Goal: Register for event/course

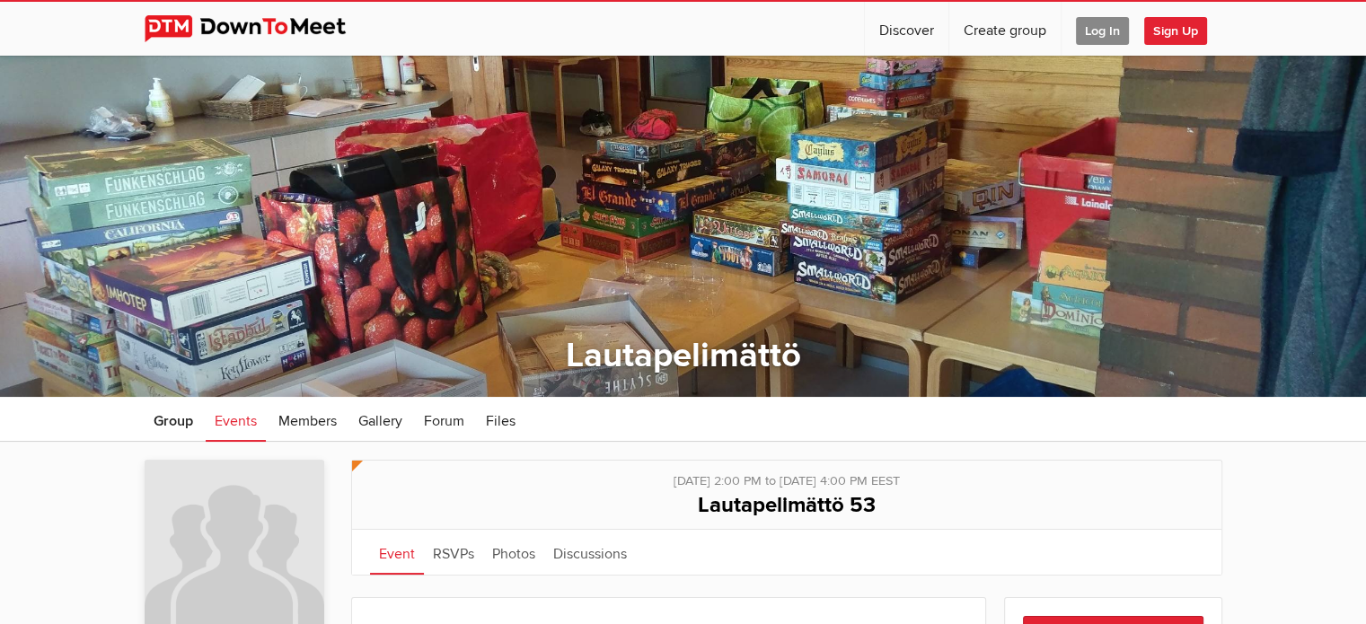
click at [1091, 32] on span "Log In" at bounding box center [1102, 31] width 53 height 28
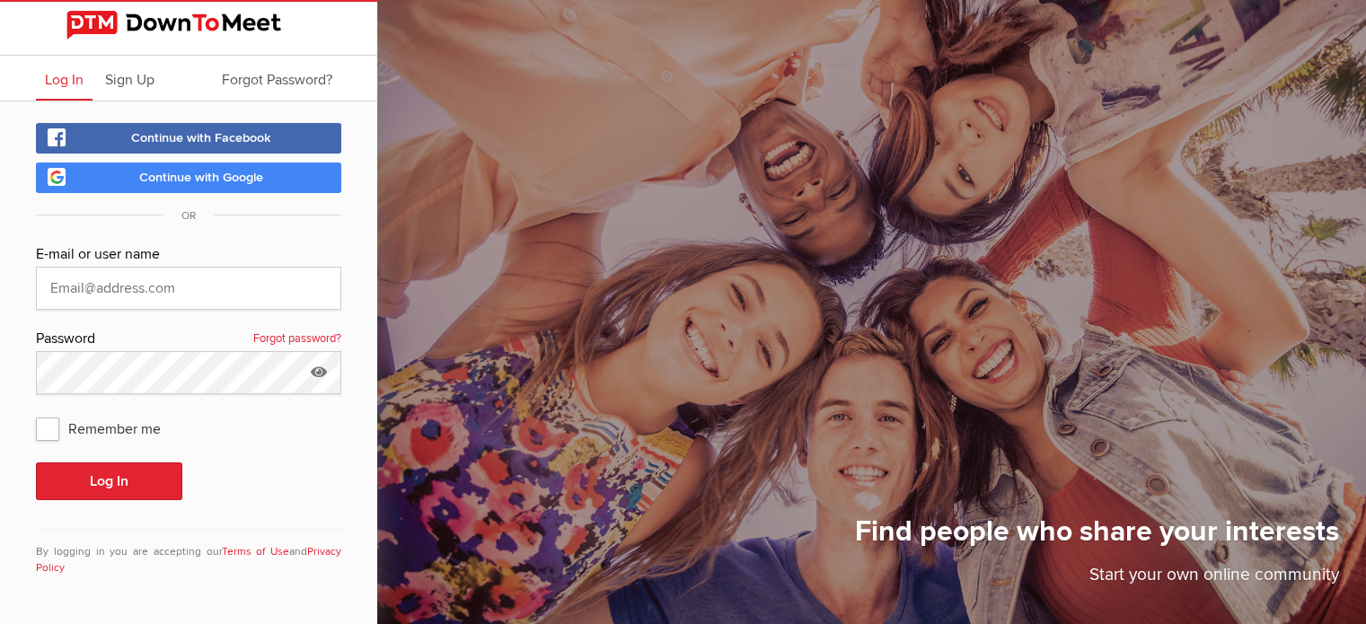
click at [199, 179] on span "Continue with Google" at bounding box center [201, 177] width 124 height 15
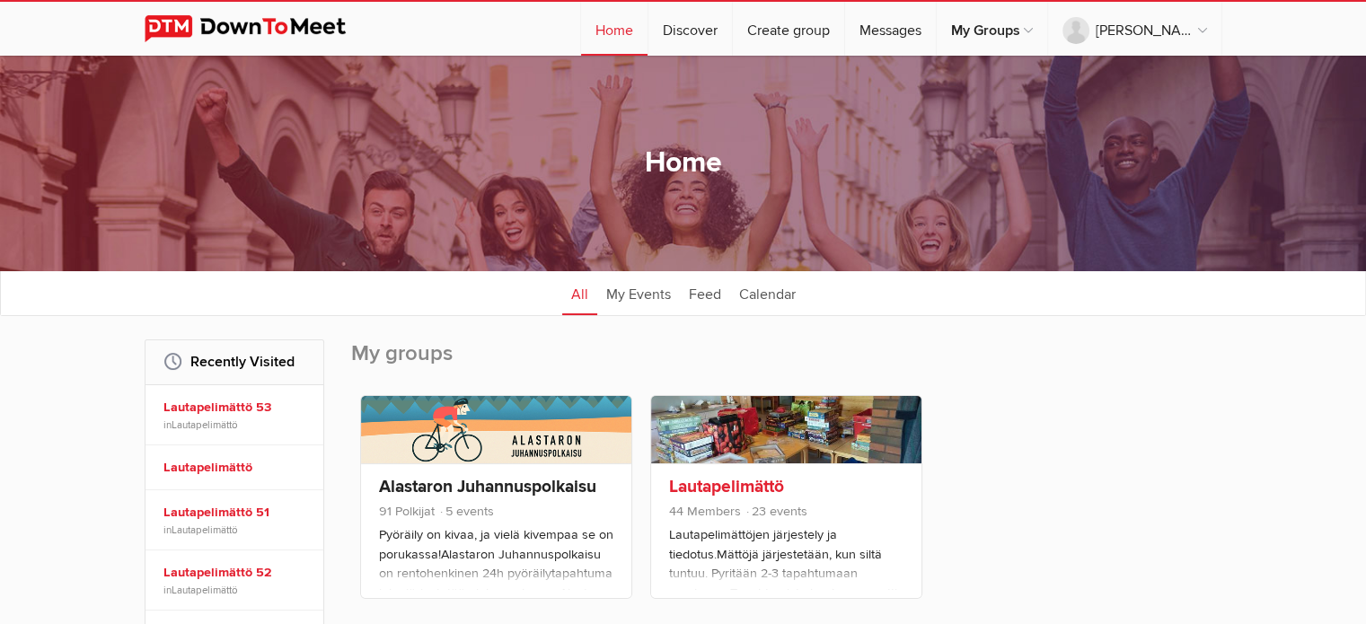
click at [756, 480] on link "Lautapelimättö" at bounding box center [726, 487] width 115 height 22
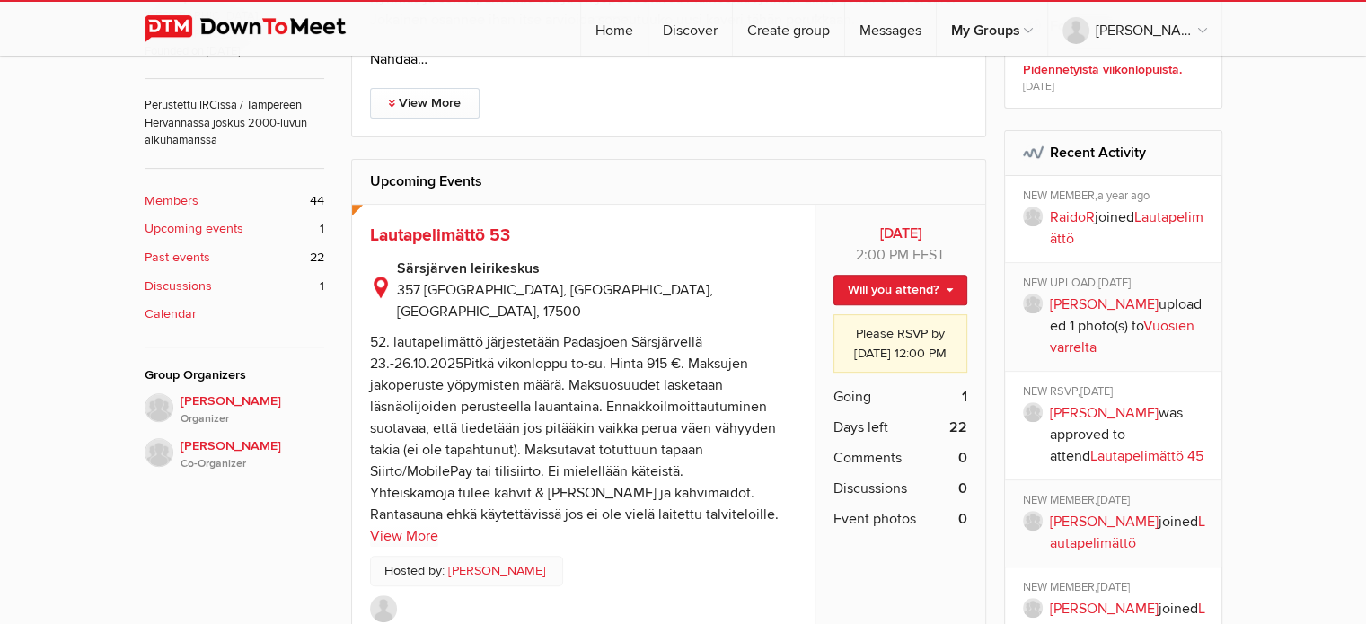
scroll to position [674, 0]
click at [467, 228] on span "Lautapelimättö 53" at bounding box center [440, 237] width 140 height 22
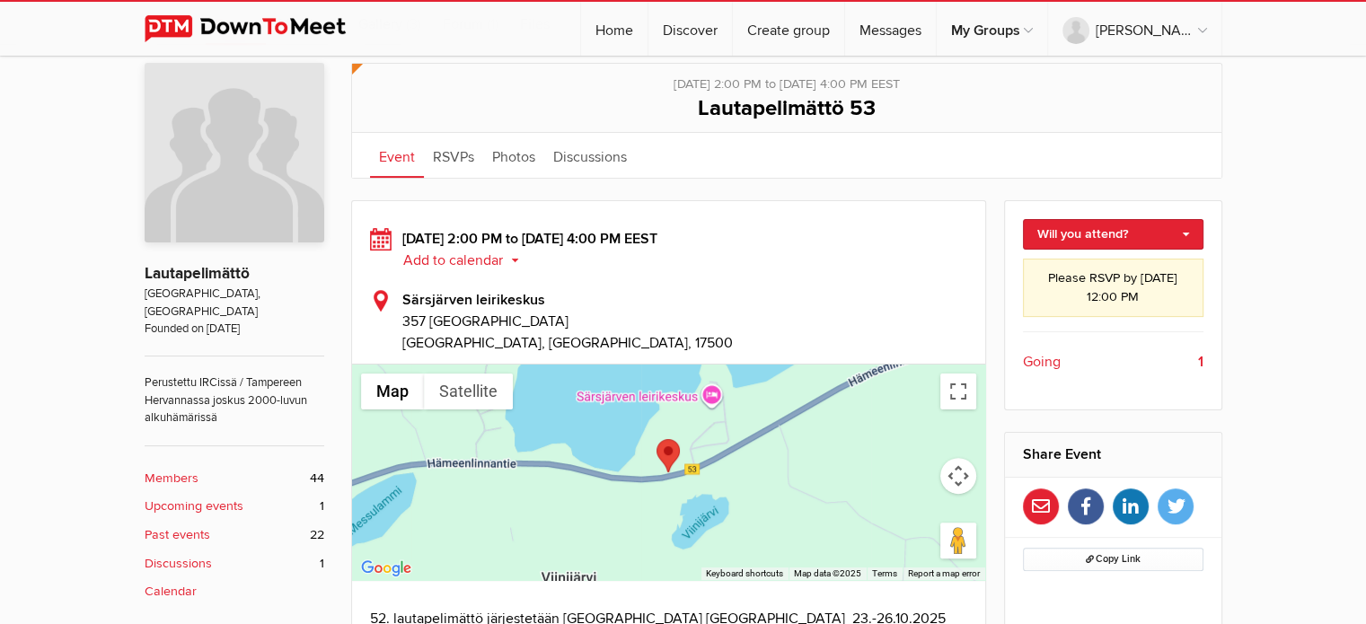
scroll to position [387, 0]
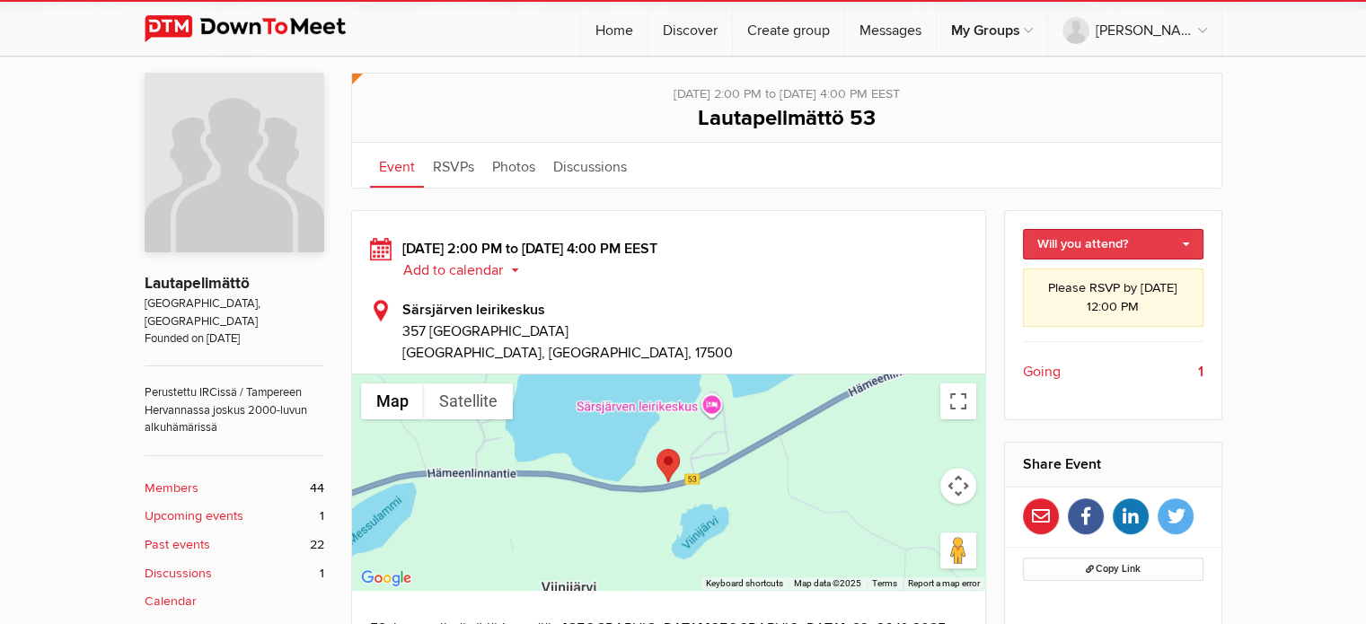
click at [1071, 242] on link "Will you attend?" at bounding box center [1113, 244] width 181 height 31
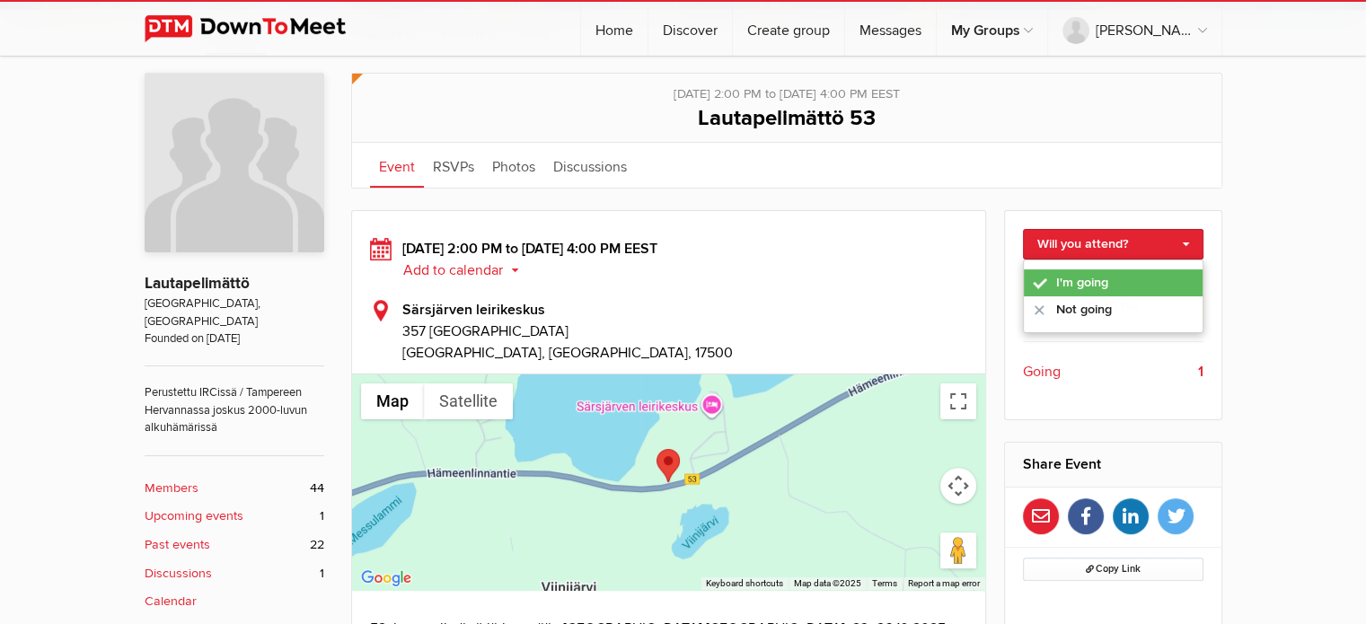
click at [1072, 285] on link "I'm going" at bounding box center [1113, 283] width 179 height 27
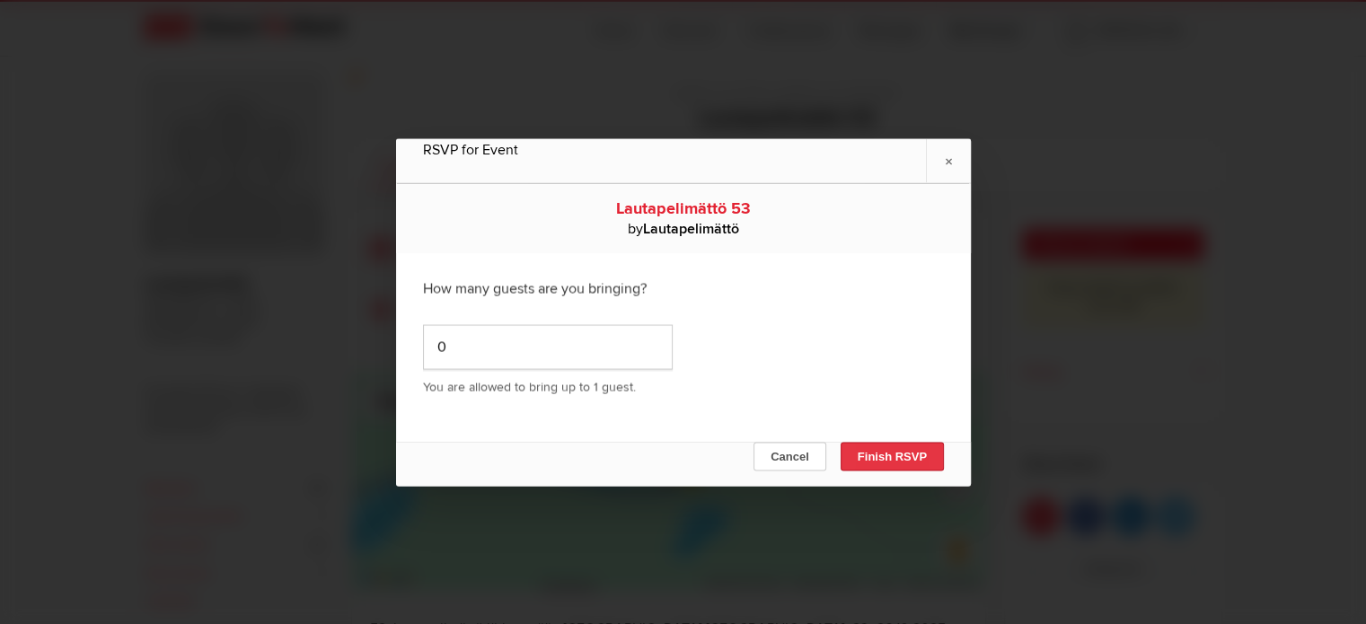
click at [883, 464] on button "Finish RSVP" at bounding box center [891, 456] width 103 height 29
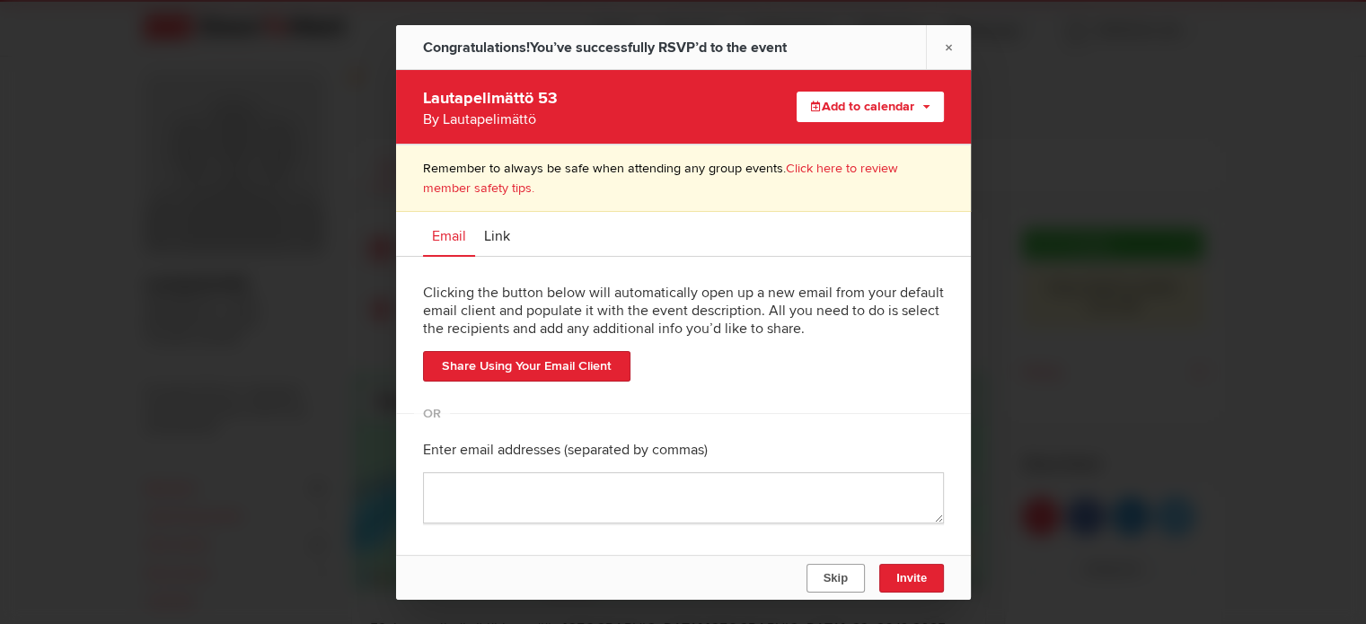
click at [838, 581] on span "Skip" at bounding box center [835, 577] width 24 height 13
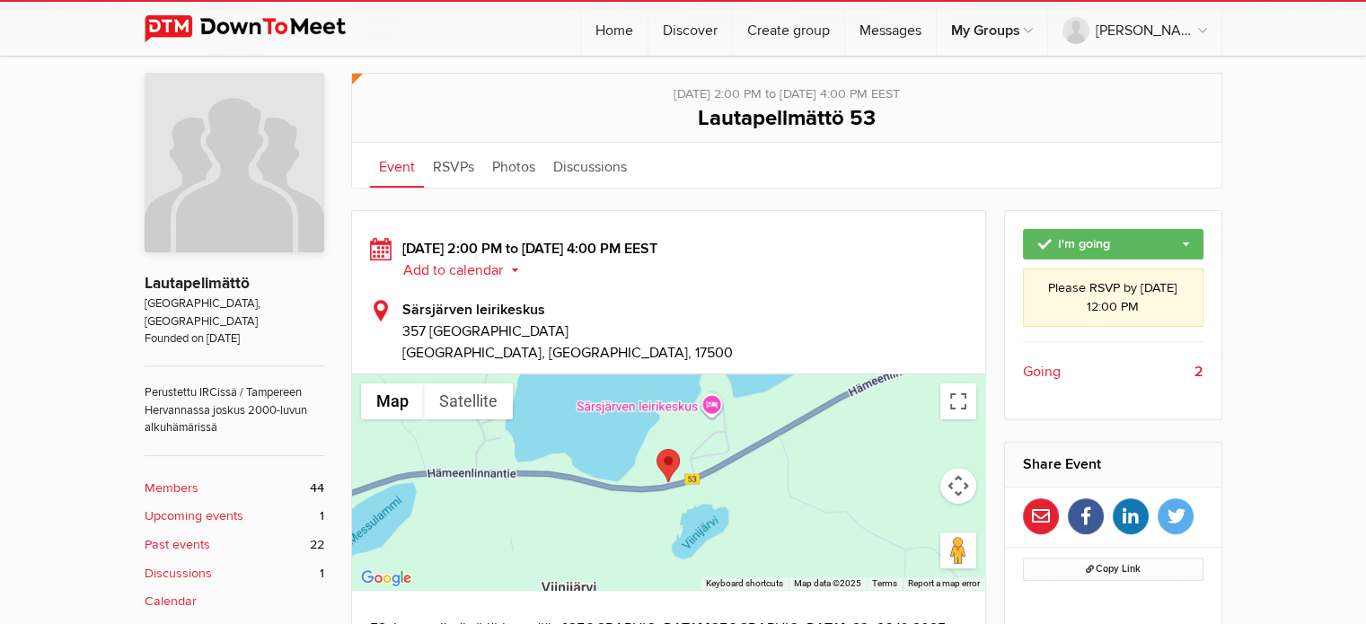
click at [1052, 367] on span "Going" at bounding box center [1042, 372] width 38 height 22
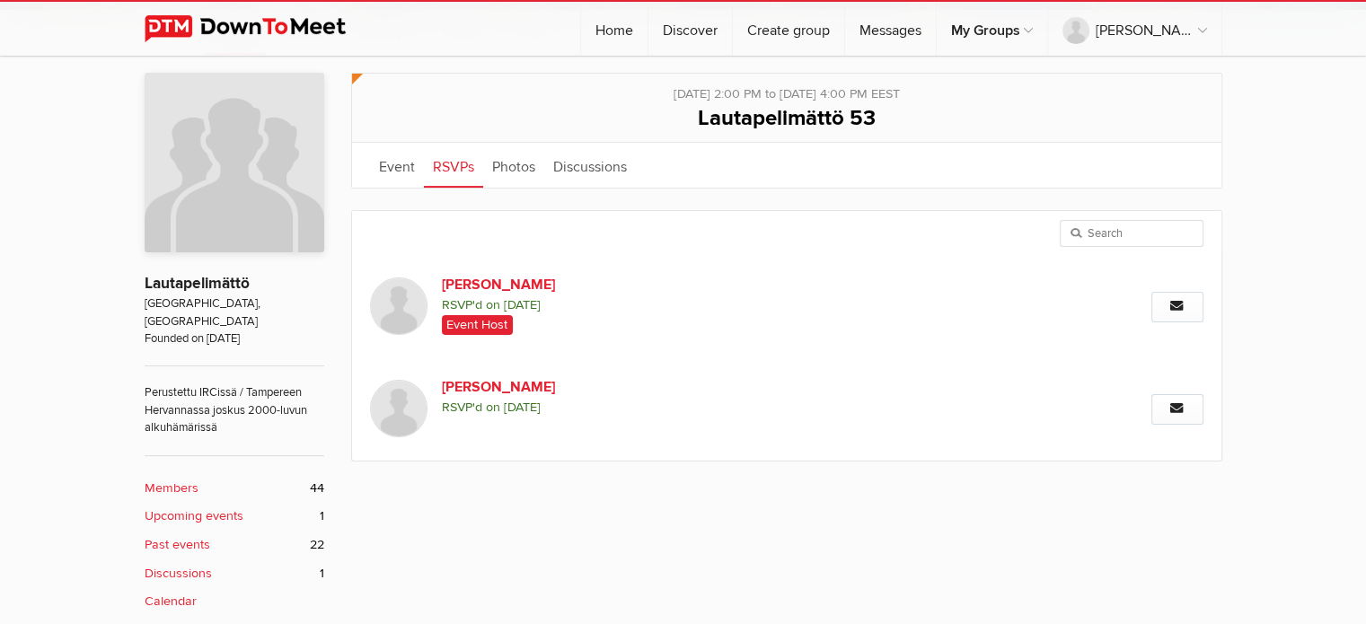
scroll to position [397, 0]
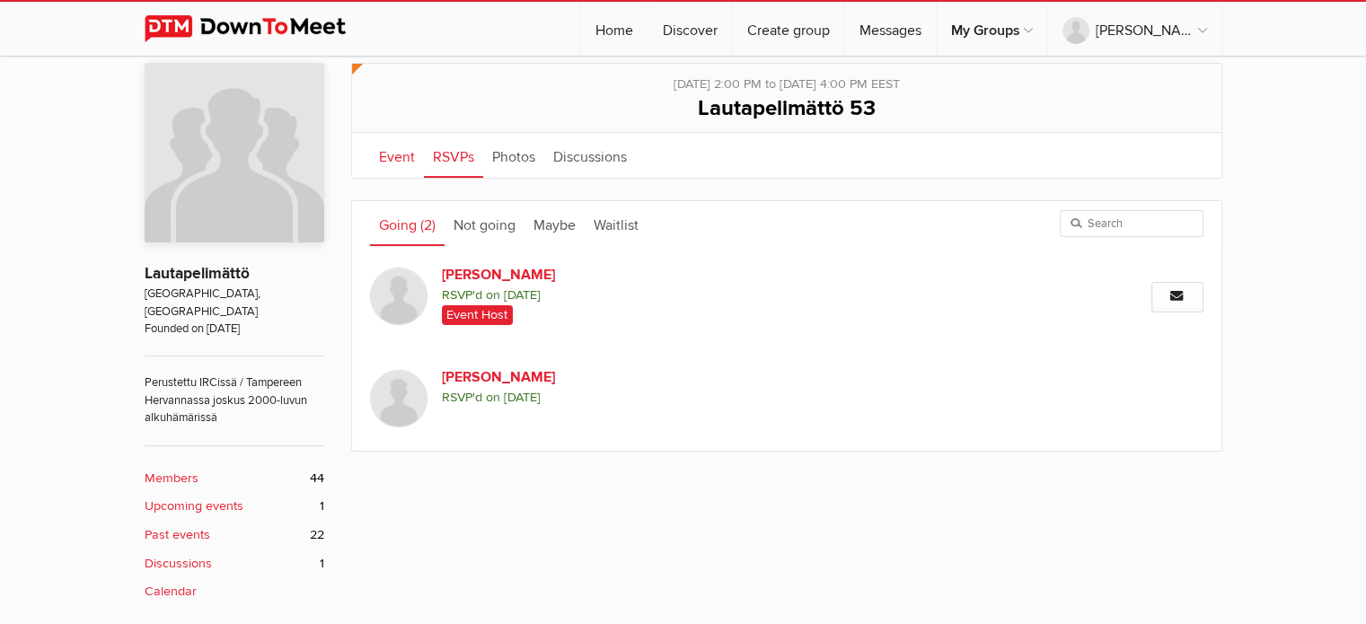
click at [378, 157] on link "Event" at bounding box center [397, 155] width 54 height 45
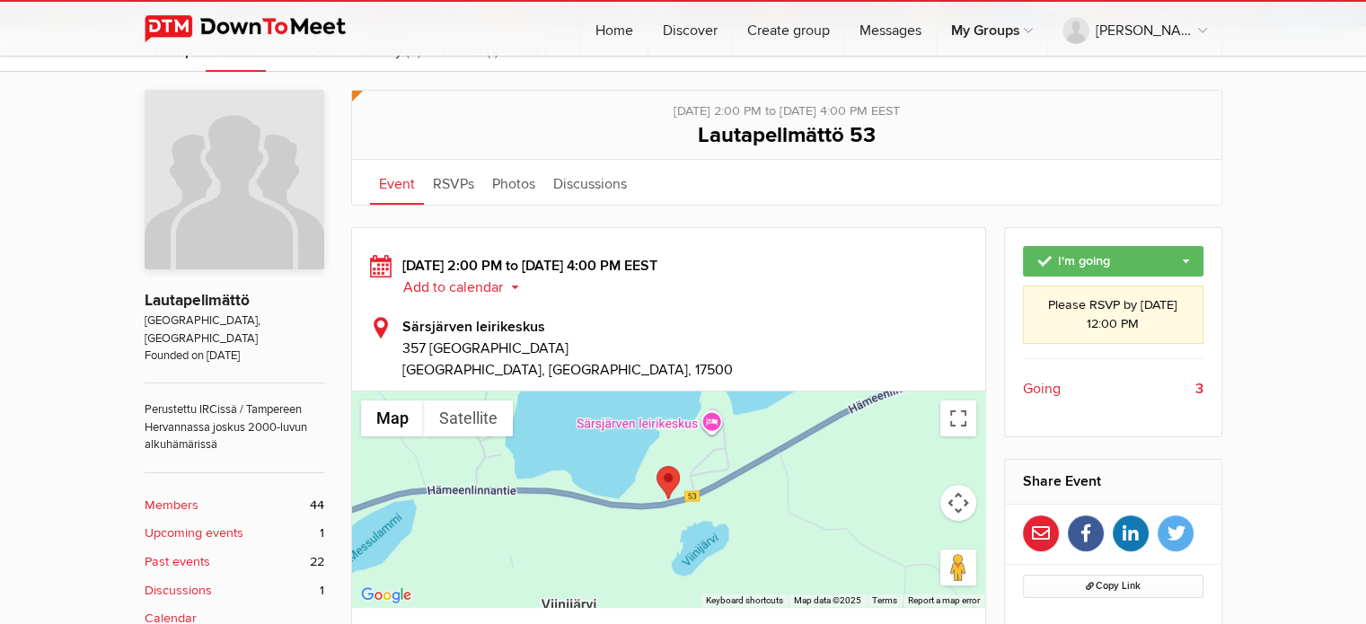
scroll to position [373, 0]
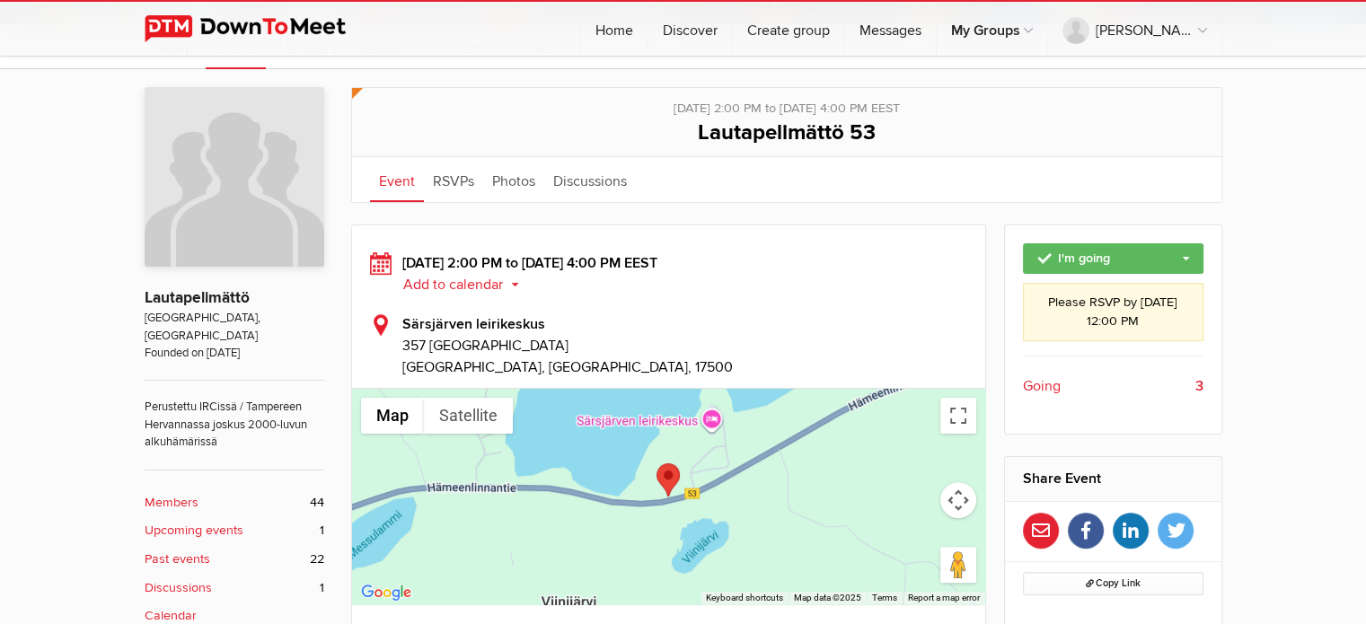
click at [1046, 385] on span "Going" at bounding box center [1042, 387] width 38 height 22
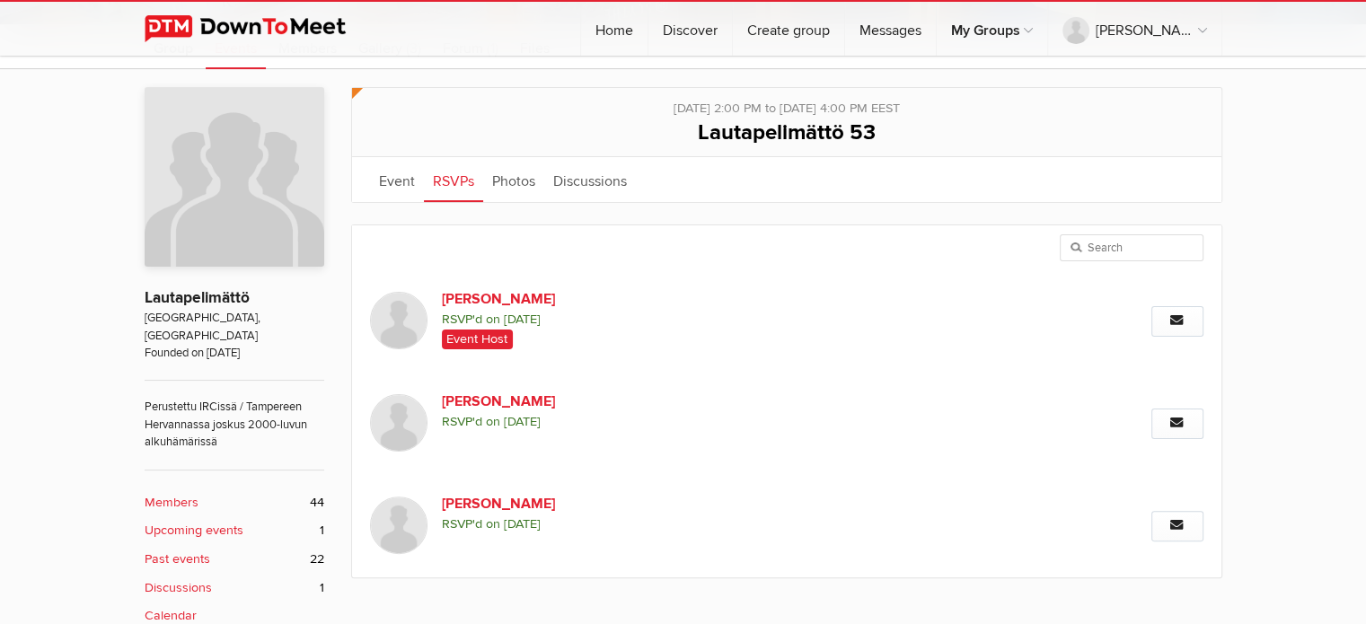
scroll to position [397, 0]
